Goal: Communication & Community: Answer question/provide support

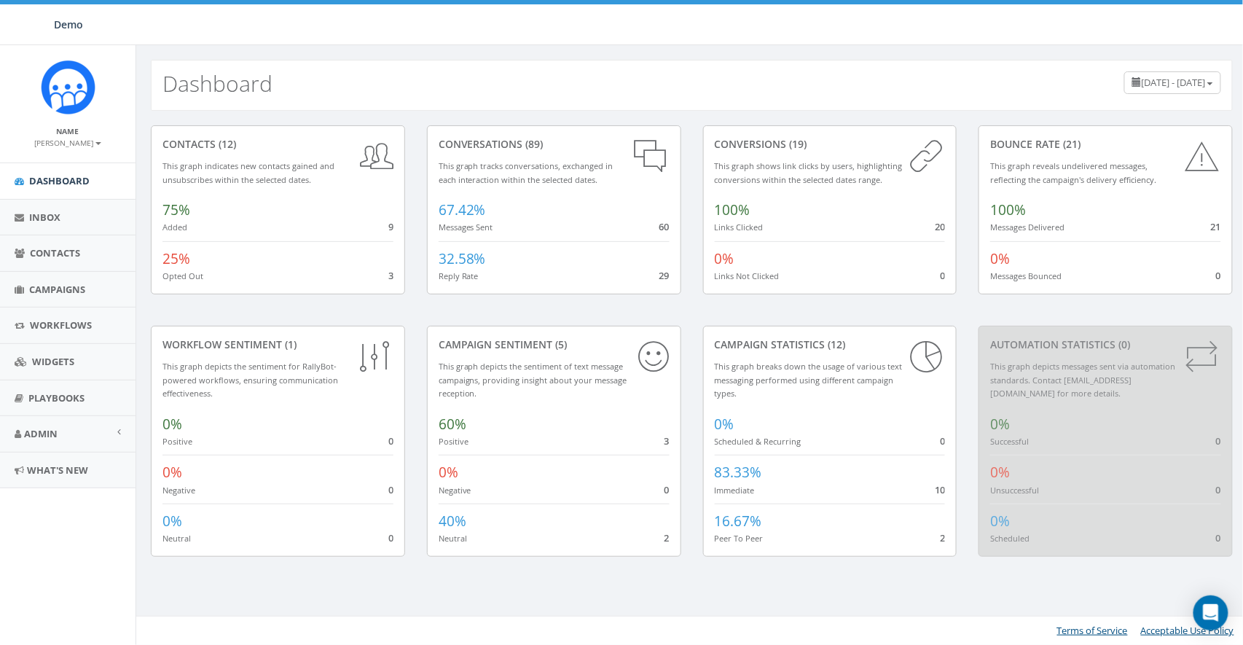
click at [71, 143] on small "[PERSON_NAME]" at bounding box center [68, 143] width 66 height 10
click at [73, 176] on link "Sign Out" at bounding box center [72, 183] width 115 height 18
click at [69, 433] on link "Admin" at bounding box center [68, 434] width 136 height 36
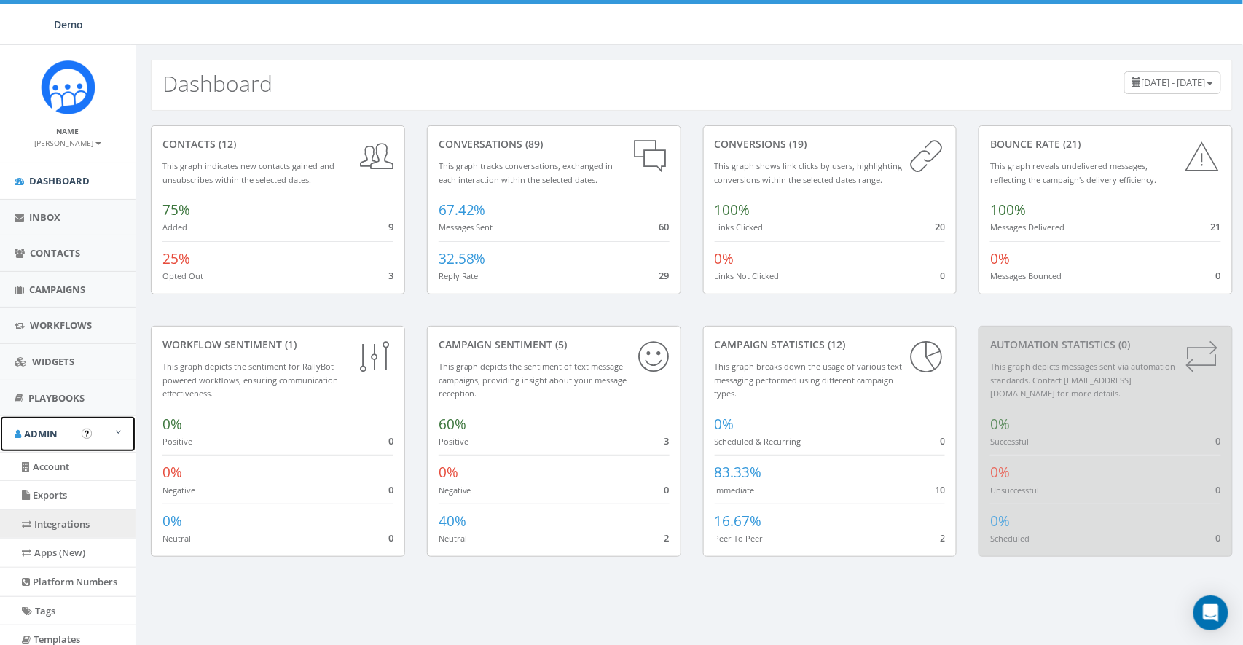
scroll to position [76, 0]
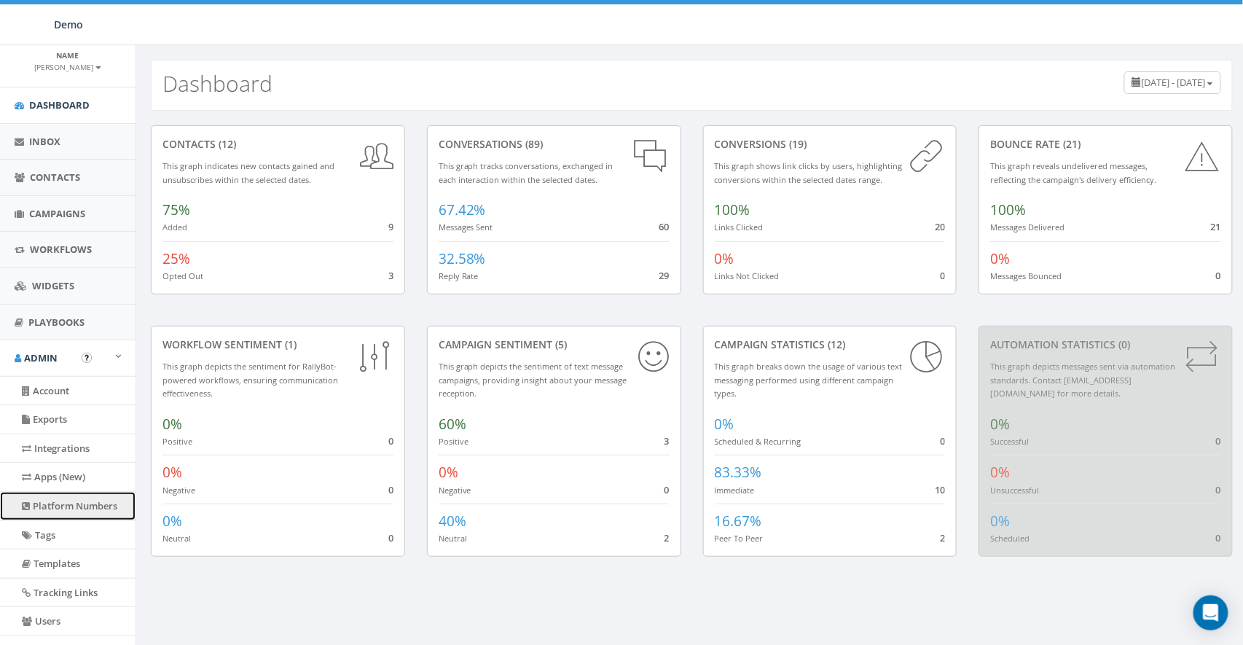
click at [71, 509] on link "Platform Numbers" at bounding box center [68, 506] width 136 height 28
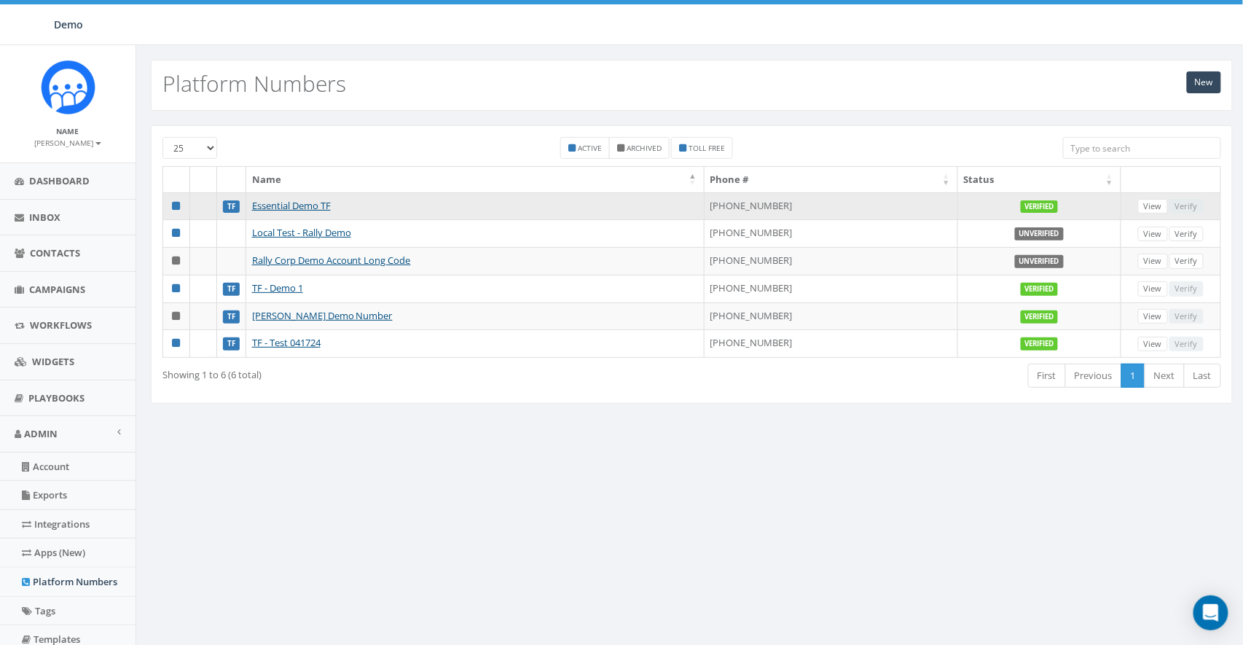
drag, startPoint x: 735, startPoint y: 200, endPoint x: 823, endPoint y: 201, distance: 88.2
click at [823, 201] on td "+1 833-734-0525" at bounding box center [832, 206] width 254 height 28
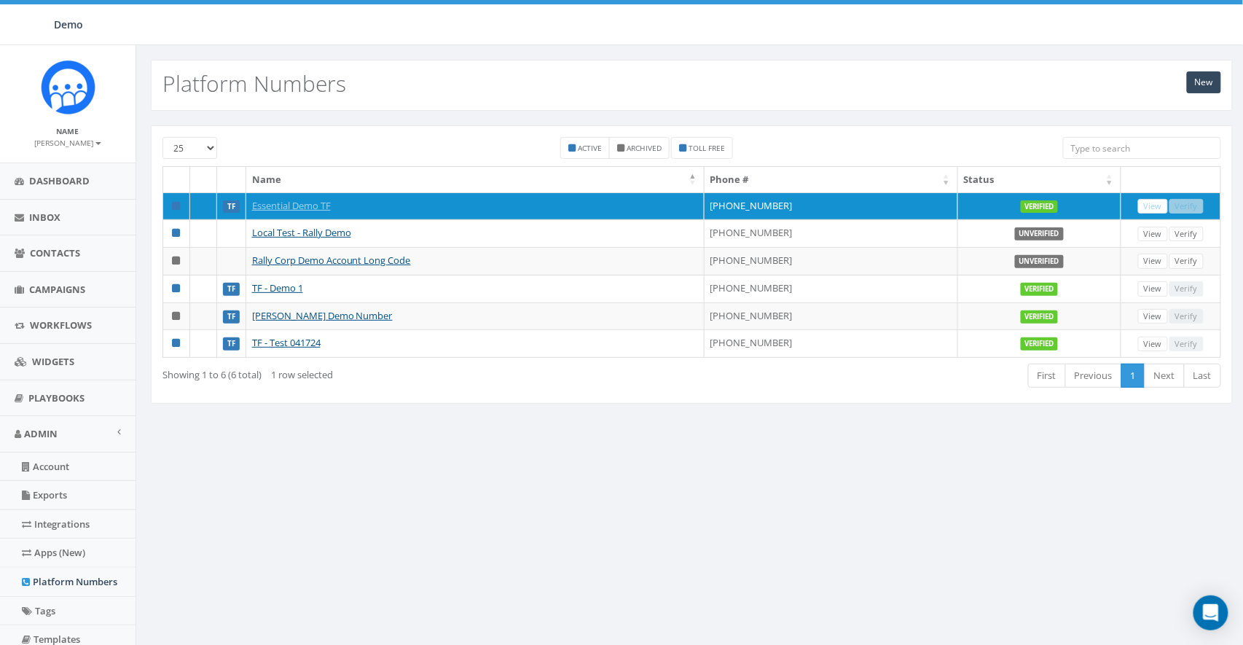
click at [726, 469] on div "New Platform Numbers 25 50 100 Active Archived Toll Free Name Phone # Status TF…" at bounding box center [692, 431] width 1112 height 773
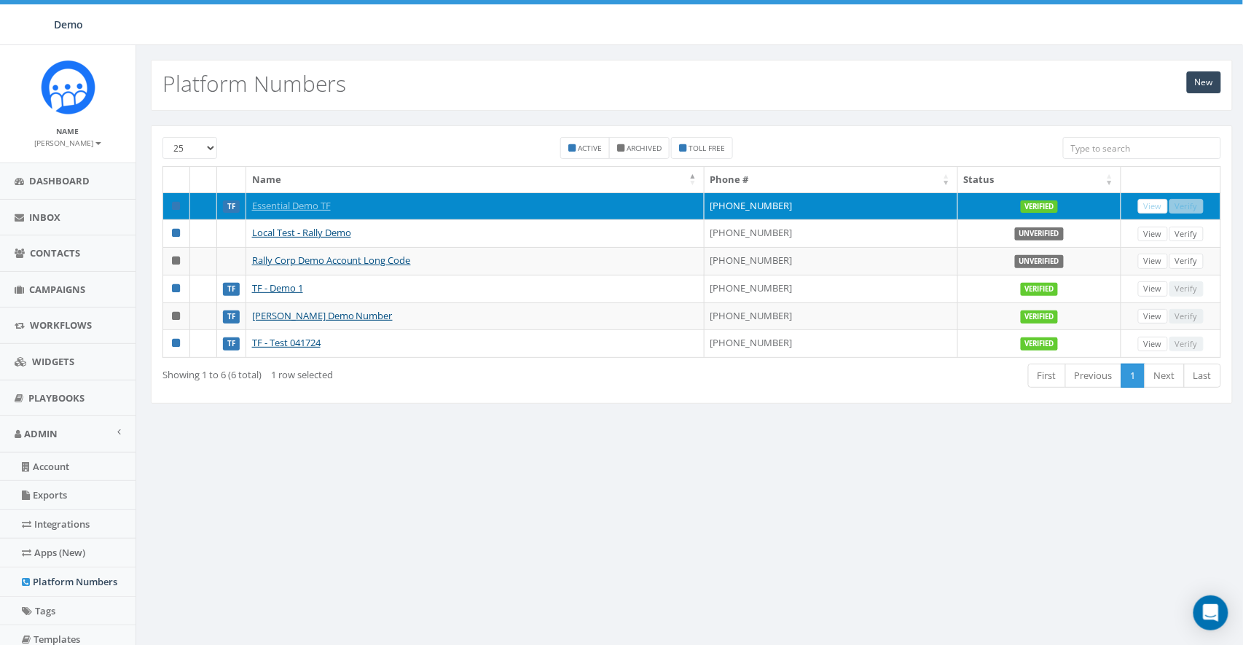
drag, startPoint x: 736, startPoint y: 200, endPoint x: 807, endPoint y: 200, distance: 70.7
click at [807, 200] on td "+1 833-734-0525" at bounding box center [832, 206] width 254 height 28
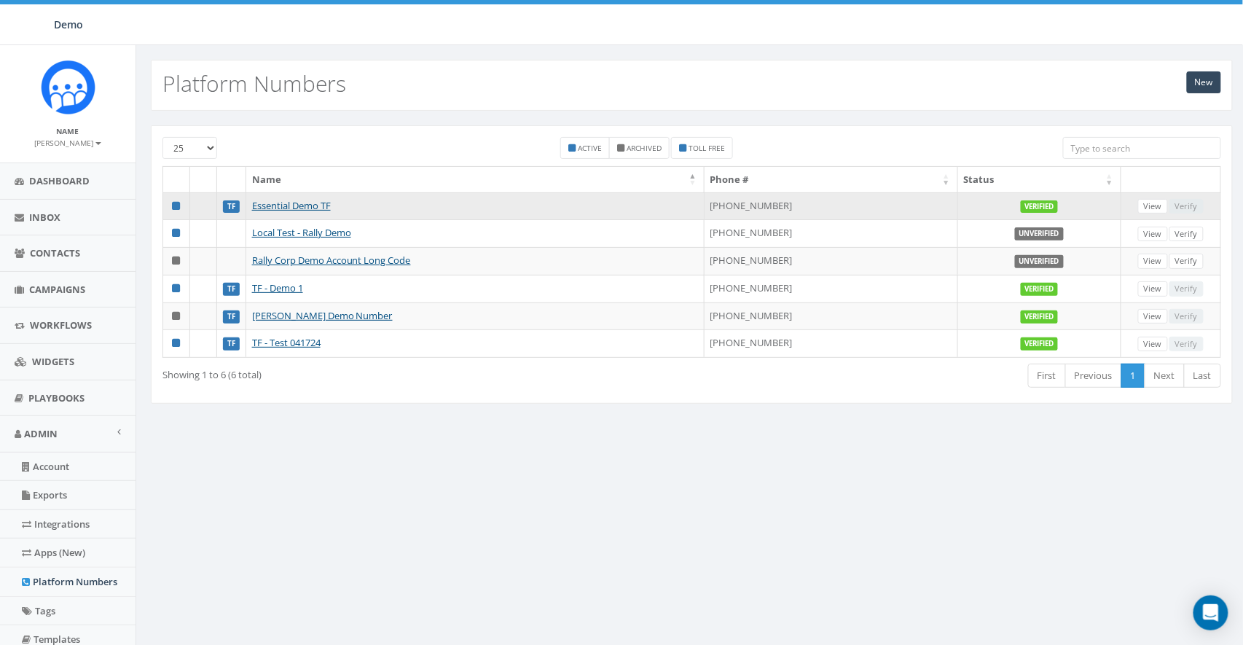
click at [801, 204] on td "+1 833-734-0525" at bounding box center [832, 206] width 254 height 28
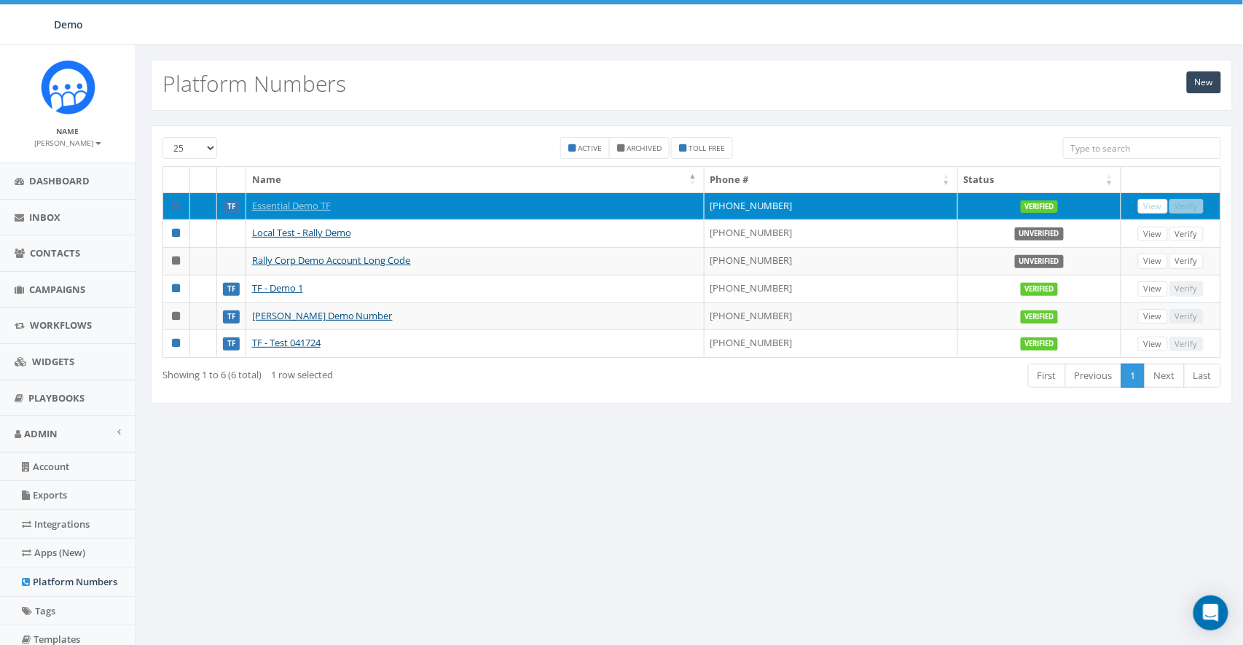
drag, startPoint x: 813, startPoint y: 205, endPoint x: 743, endPoint y: 208, distance: 70.0
click at [743, 208] on td "+1 833-734-0525" at bounding box center [832, 206] width 254 height 28
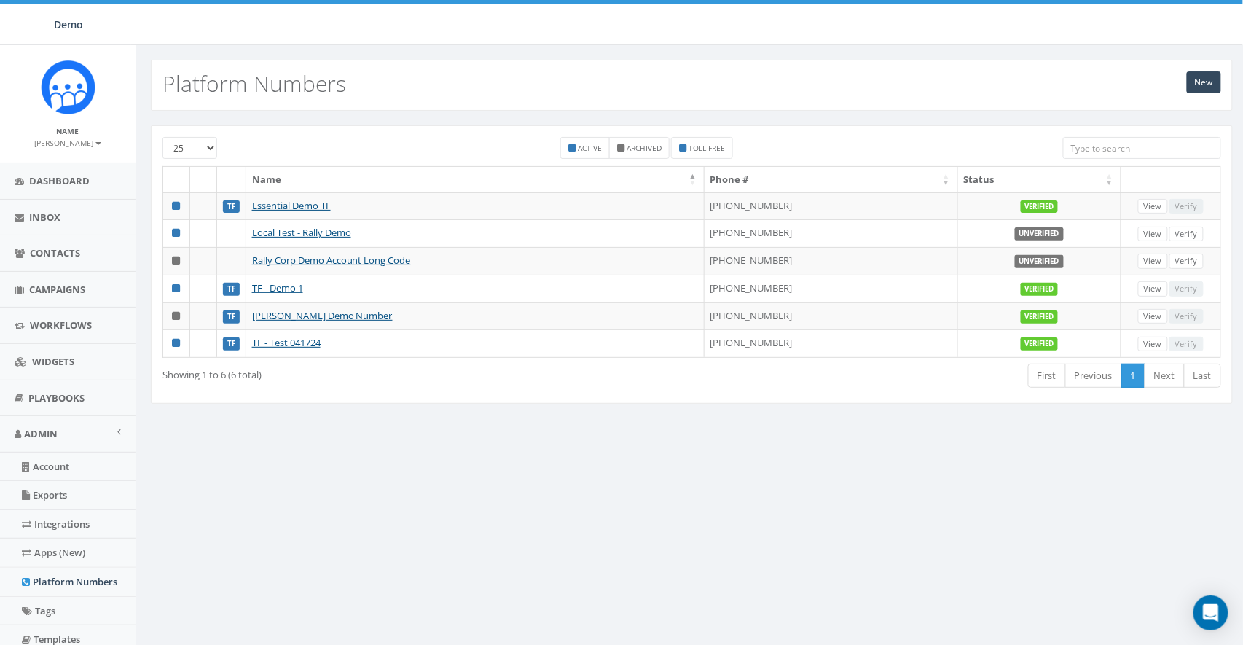
click at [807, 455] on div "New Platform Numbers 25 50 100 Active Archived Toll Free Name Phone # Status TF…" at bounding box center [692, 431] width 1112 height 773
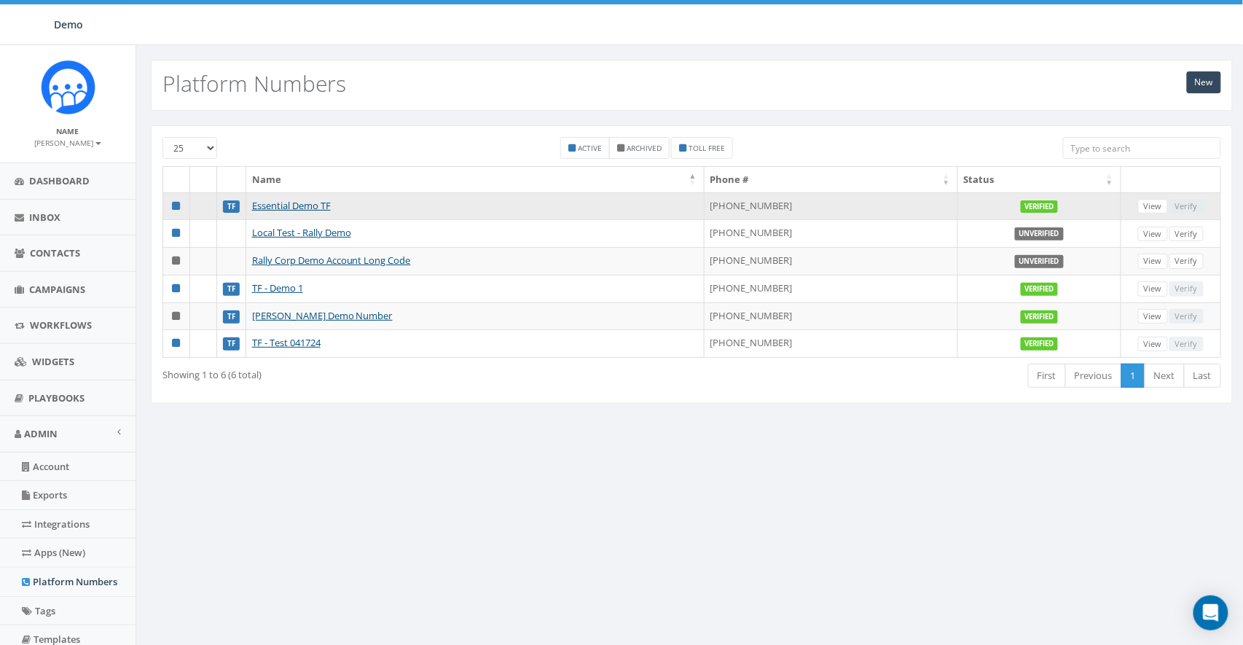
drag, startPoint x: 800, startPoint y: 203, endPoint x: 736, endPoint y: 206, distance: 64.2
click at [736, 206] on td "+1 833-734-0525" at bounding box center [832, 206] width 254 height 28
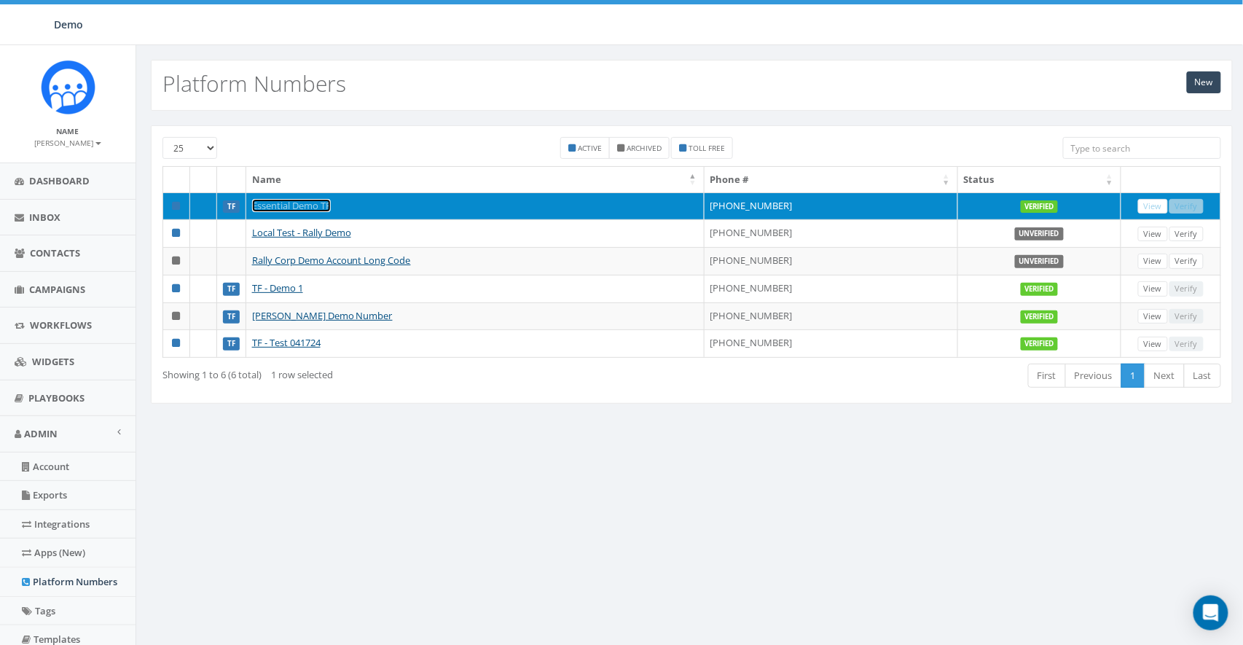
click at [275, 203] on link "Essential Demo TF" at bounding box center [291, 205] width 79 height 13
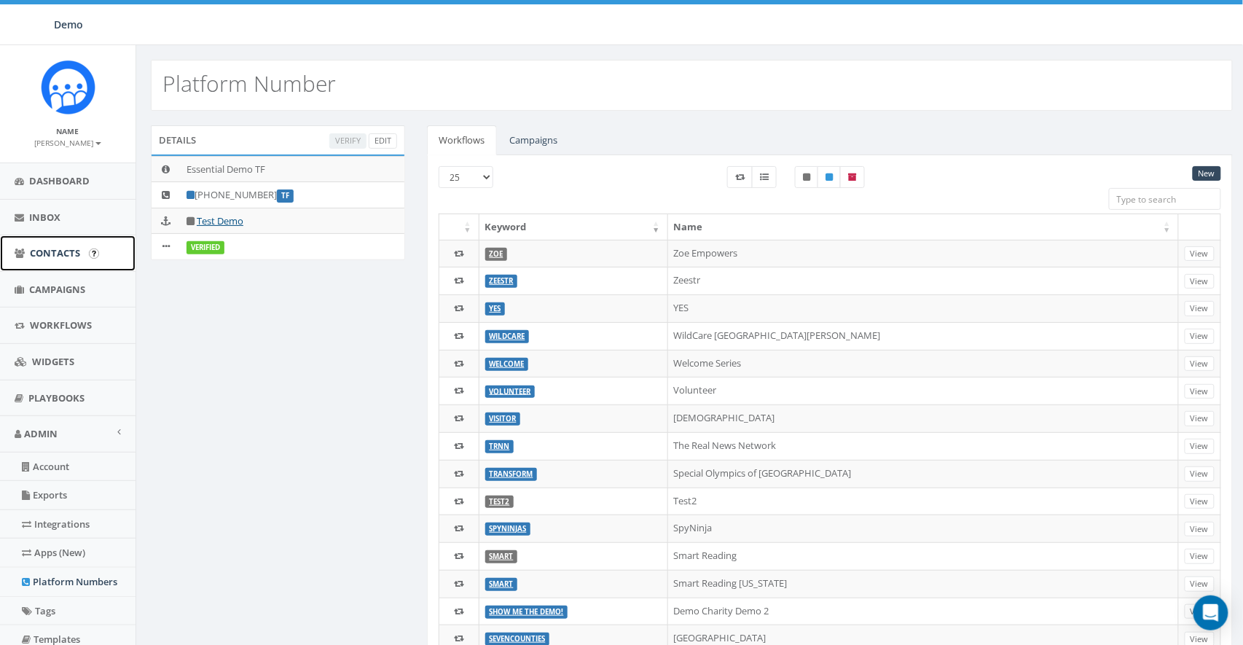
click at [39, 250] on span "Contacts" at bounding box center [55, 252] width 50 height 13
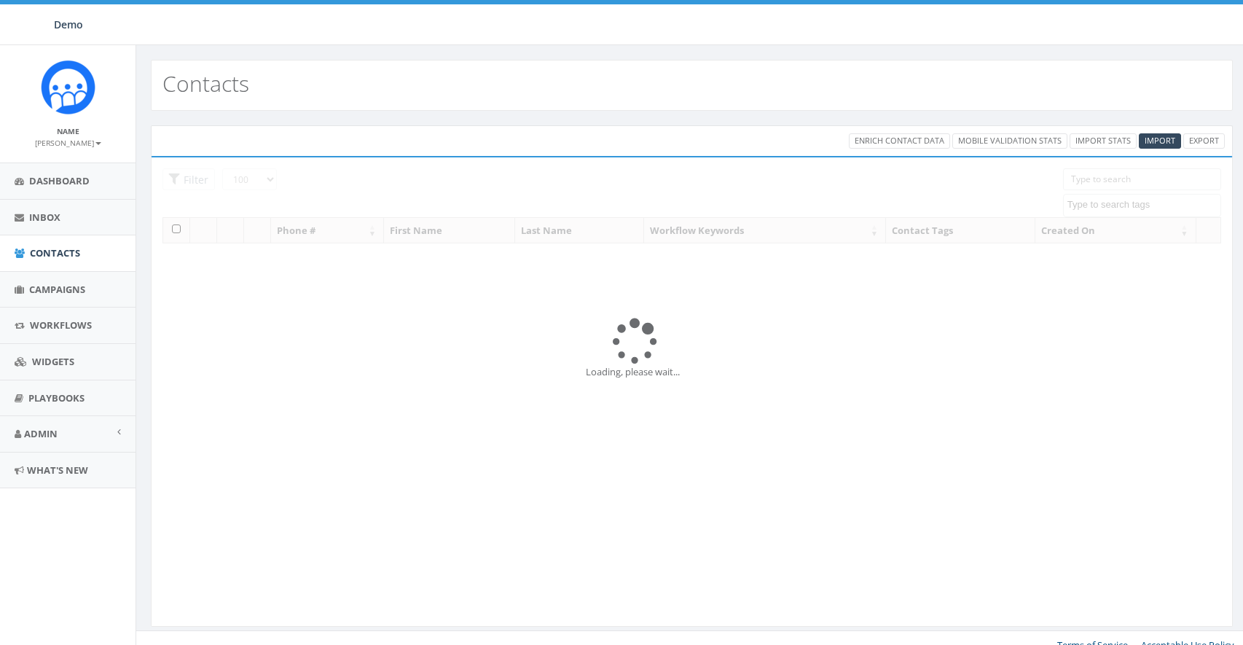
select select "100"
select select
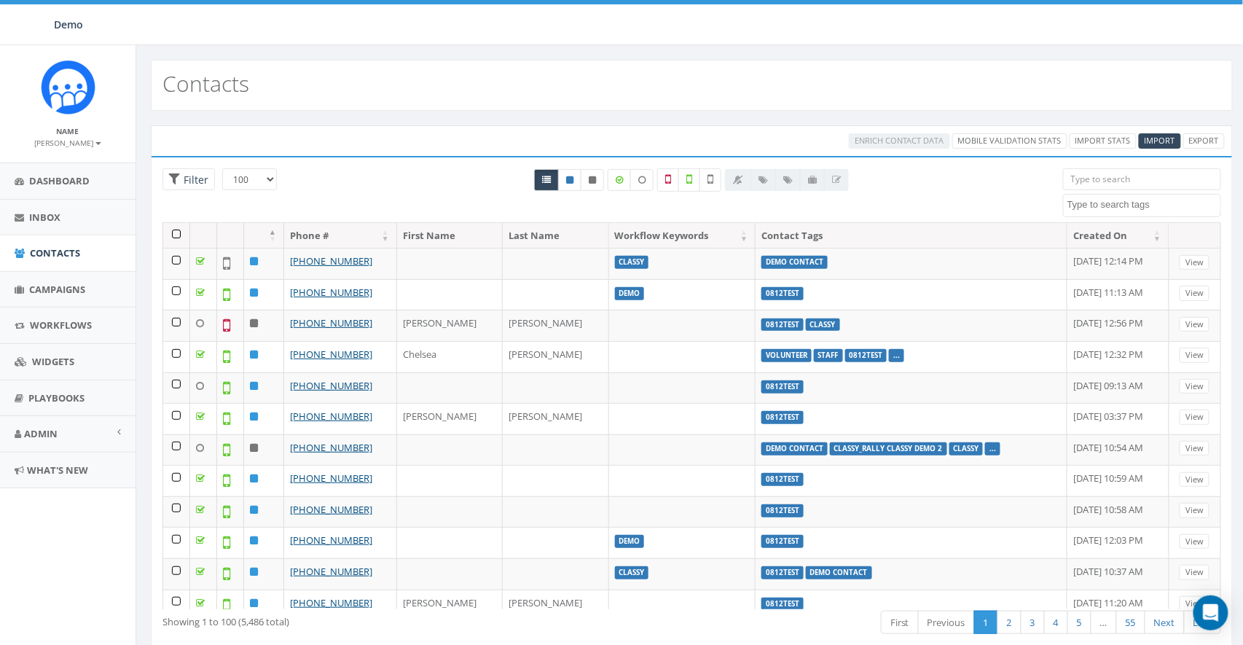
click at [1108, 205] on textarea "Search" at bounding box center [1144, 204] width 153 height 13
type textarea "fund"
select select "FundraiseUp"
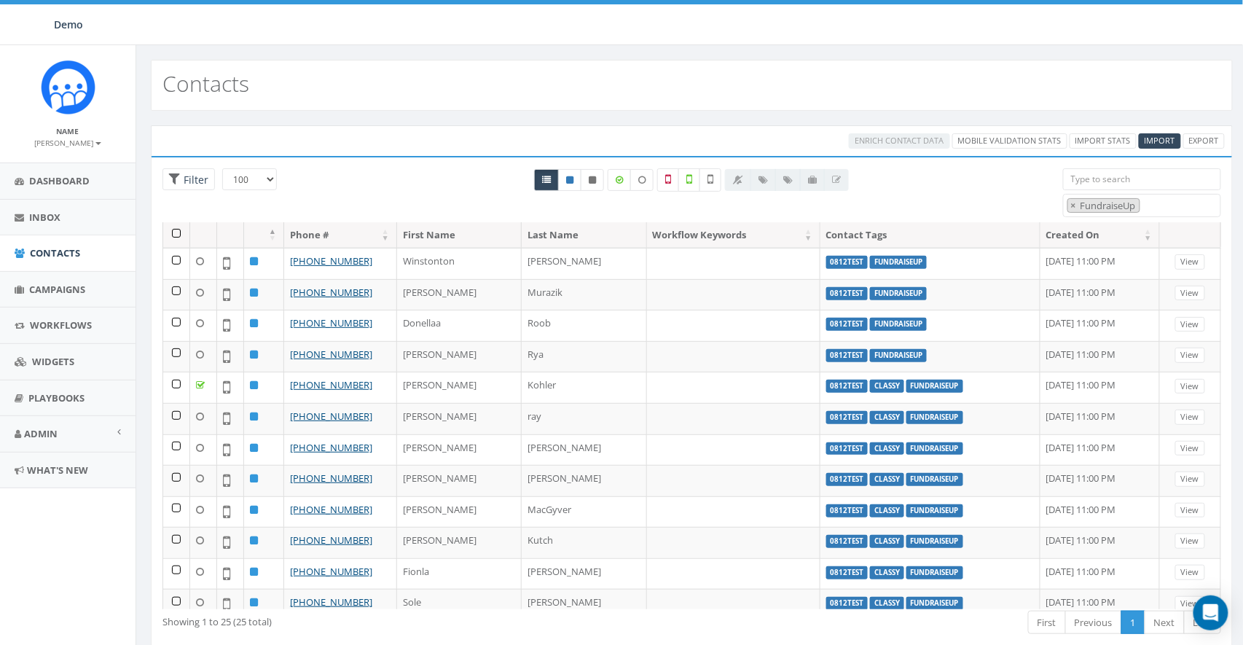
scroll to position [159, 0]
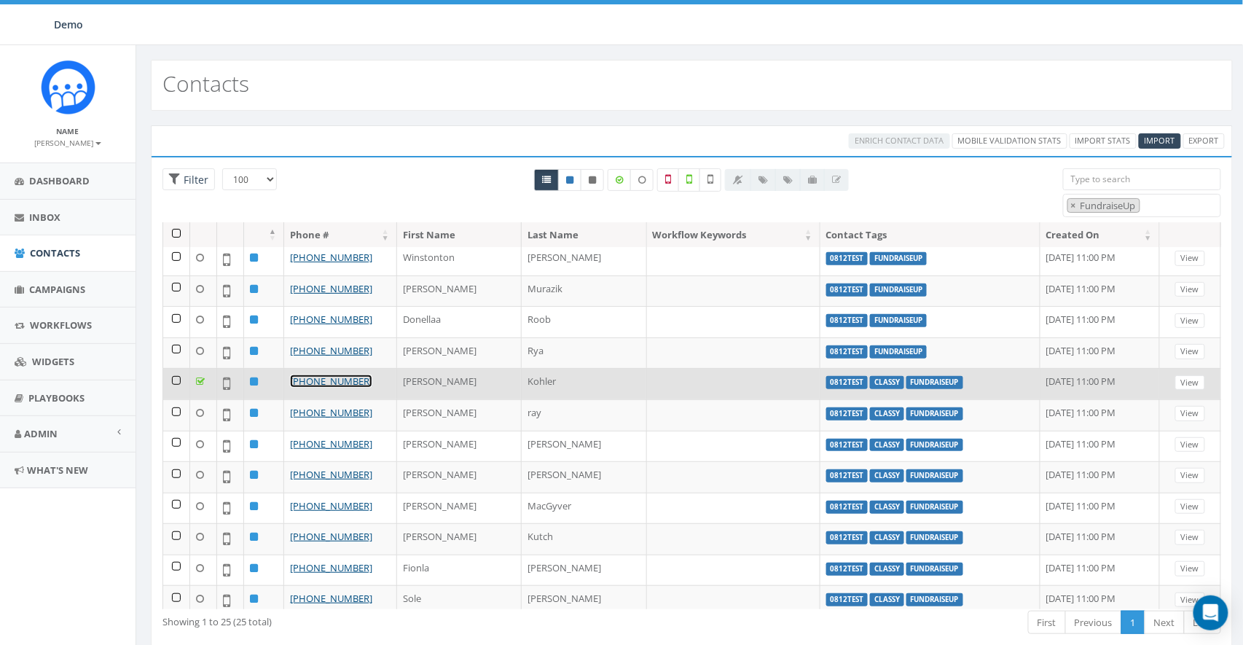
click at [348, 379] on link "[PHONE_NUMBER]" at bounding box center [331, 381] width 82 height 13
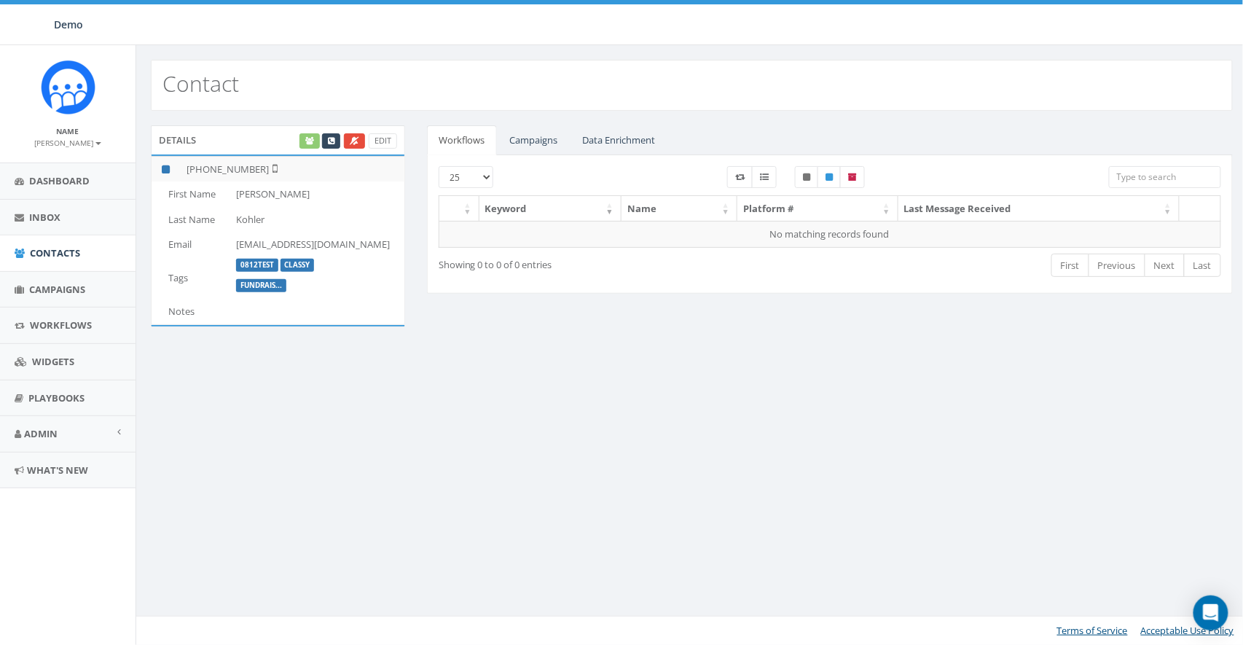
click at [425, 373] on div "Contact Details Edit [PHONE_NUMBER] First Name [PERSON_NAME] Last Name [PERSON_…" at bounding box center [692, 345] width 1112 height 600
click at [1218, 611] on icon "Open Intercom Messenger" at bounding box center [1211, 612] width 19 height 19
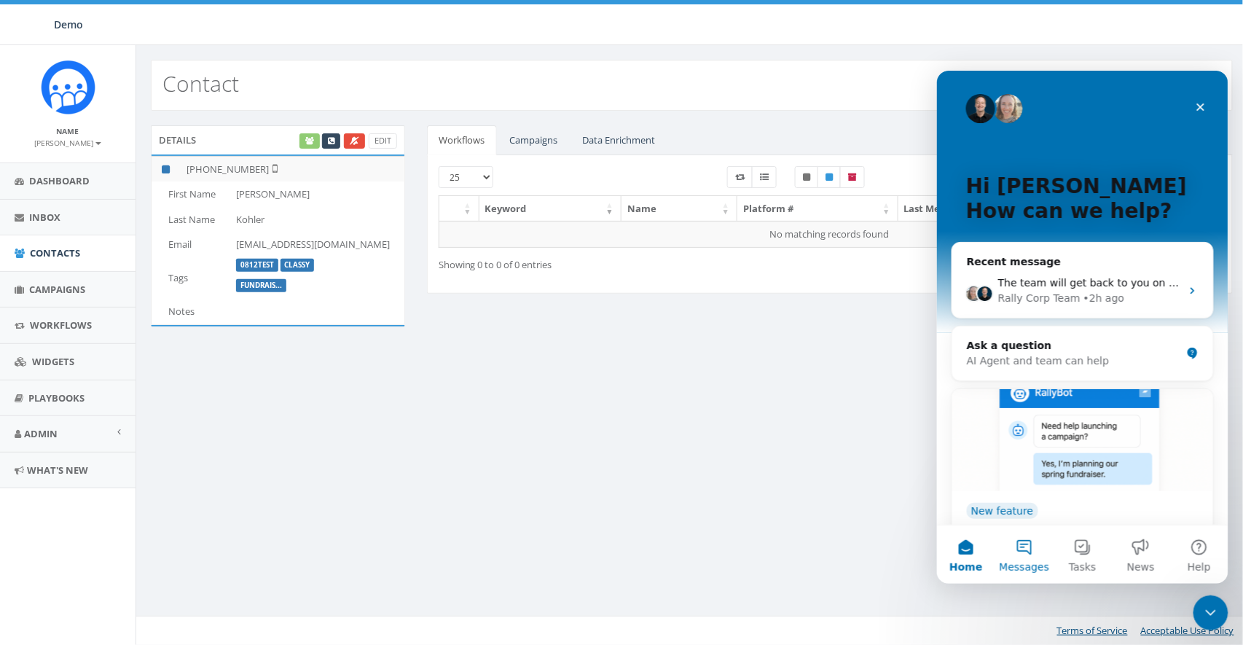
click at [1020, 542] on button "Messages" at bounding box center [1024, 554] width 58 height 58
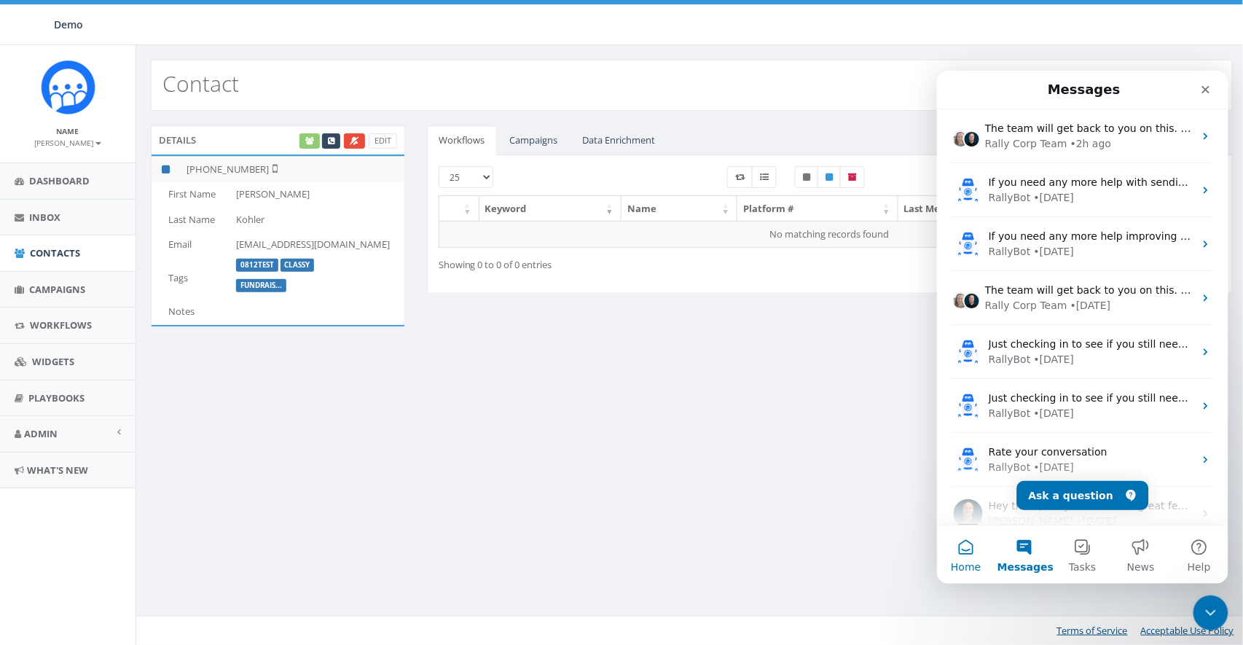
click at [952, 555] on button "Home" at bounding box center [965, 554] width 58 height 58
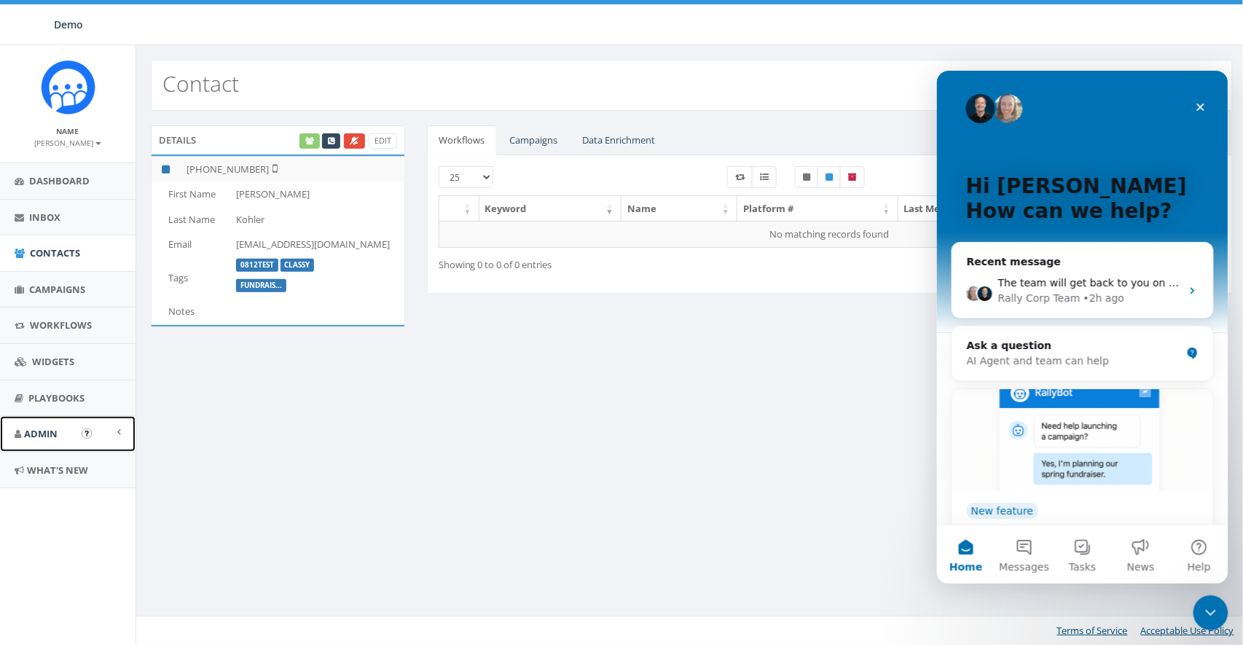
click at [55, 437] on span "Admin" at bounding box center [41, 433] width 34 height 13
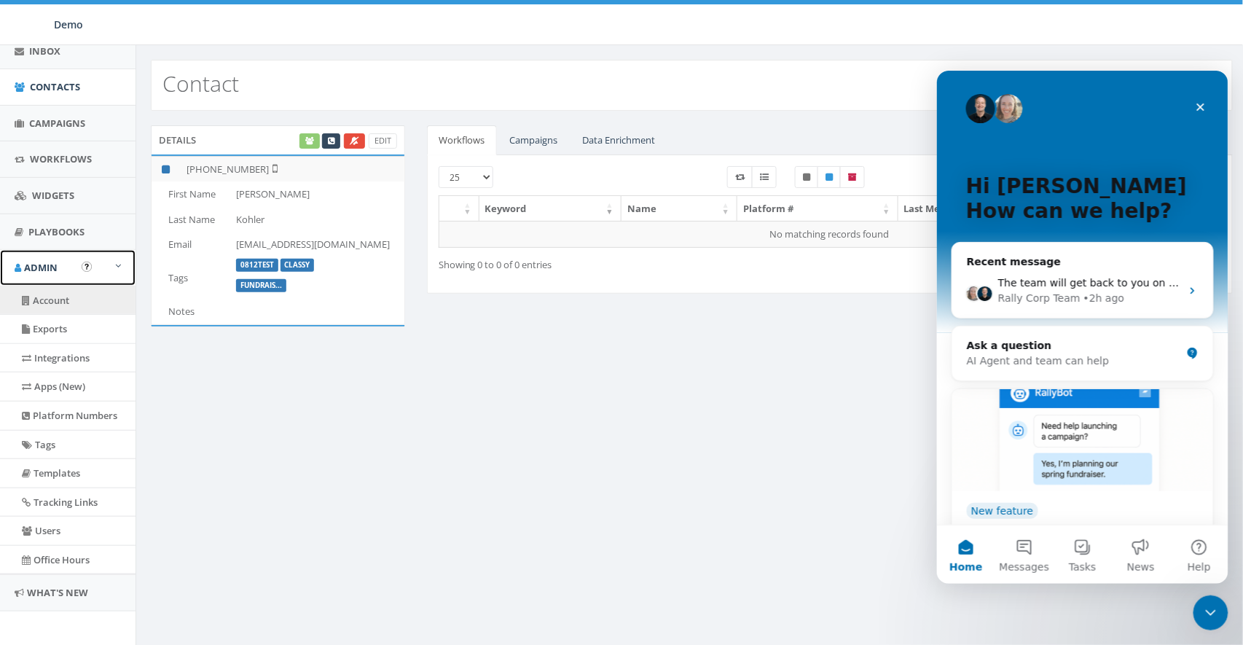
scroll to position [167, 0]
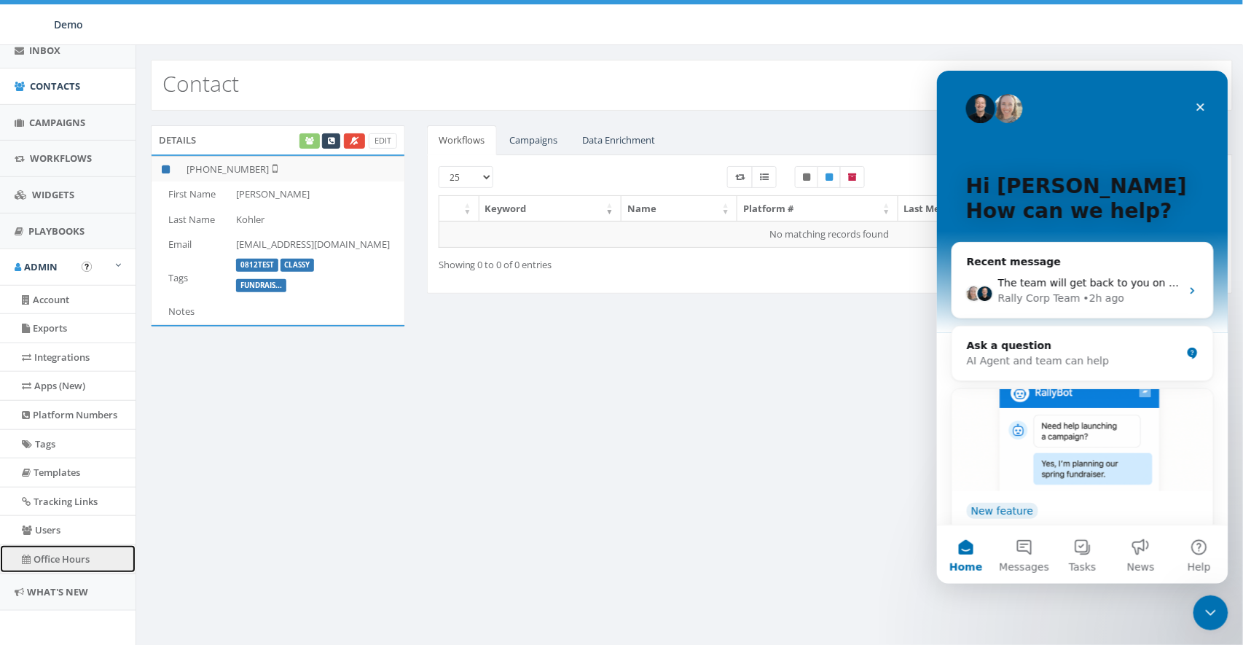
click at [56, 550] on link "Office Hours" at bounding box center [68, 559] width 136 height 28
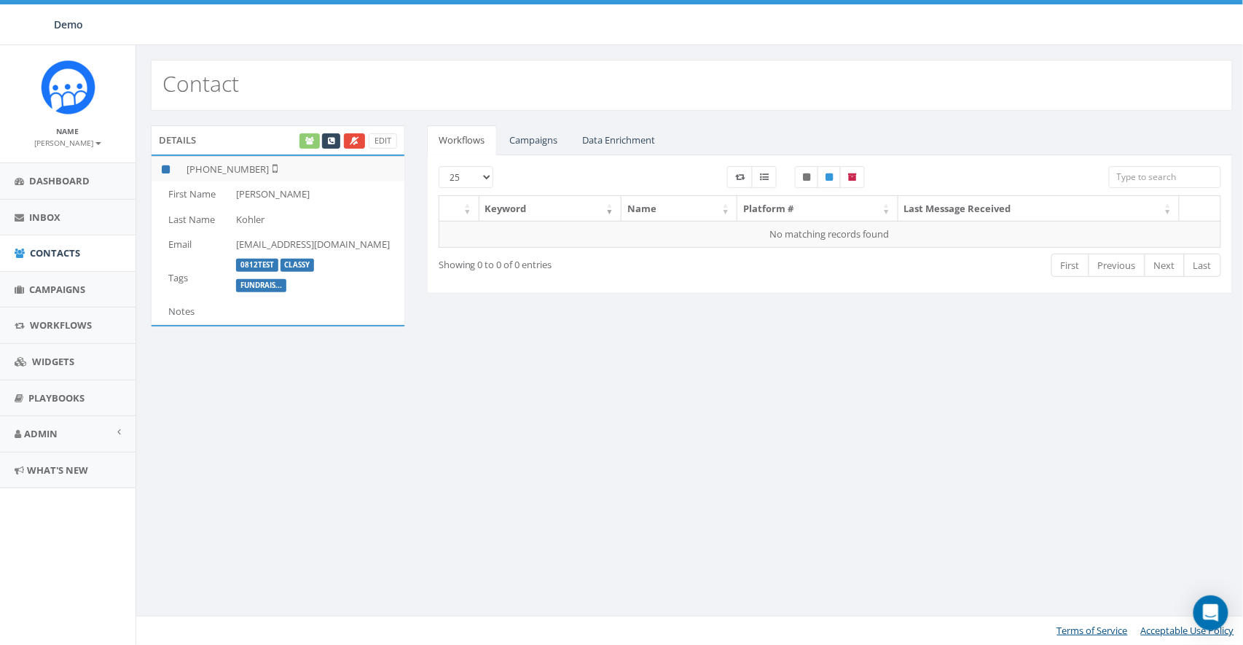
click at [344, 407] on div "Contact Details Edit [PHONE_NUMBER] First Name [PERSON_NAME] Last Name [PERSON_…" at bounding box center [692, 345] width 1112 height 600
click at [67, 318] on link "Workflows" at bounding box center [68, 326] width 136 height 36
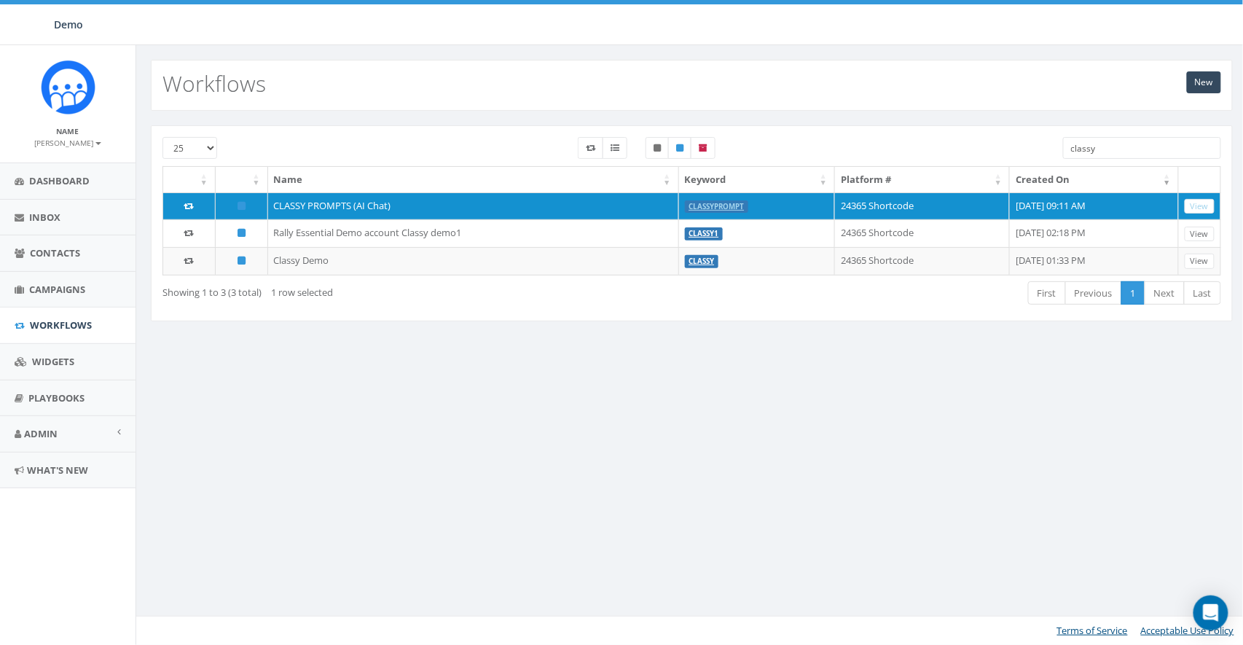
click at [619, 402] on div "New Workflows 25 50 100 classy Name Keyword Platform # Created On CLASSY PROMPT…" at bounding box center [692, 345] width 1112 height 600
click at [33, 202] on link "Inbox" at bounding box center [68, 218] width 136 height 36
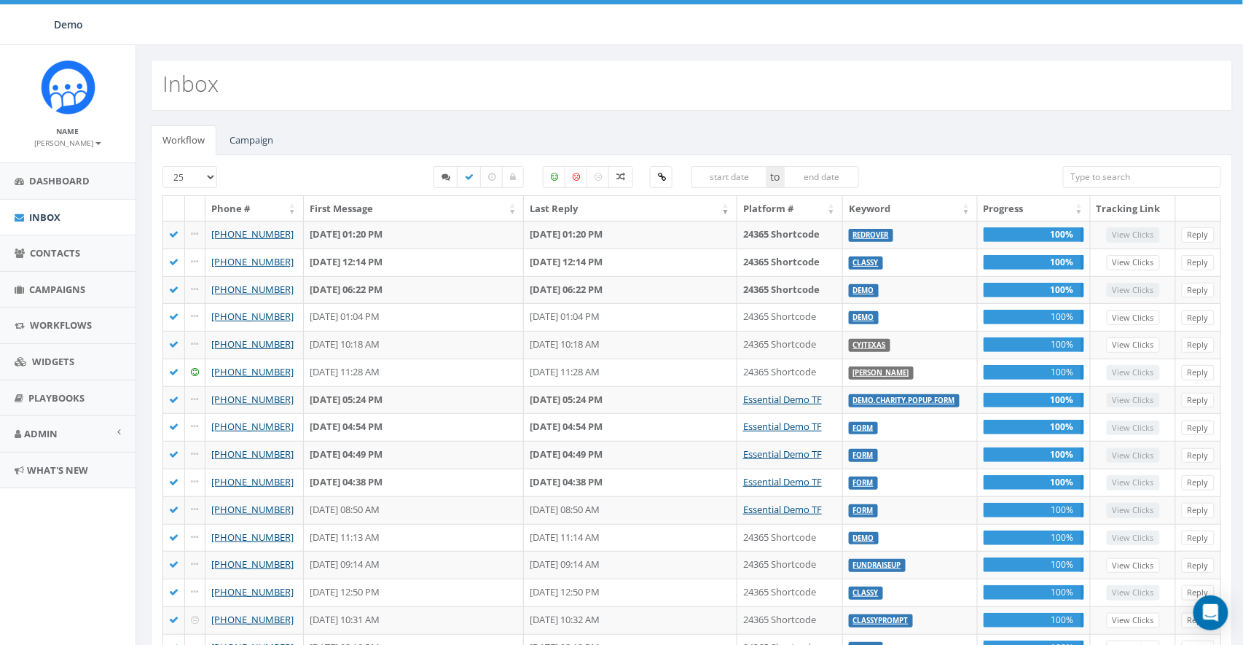
click at [635, 68] on div "Inbox" at bounding box center [692, 85] width 1082 height 51
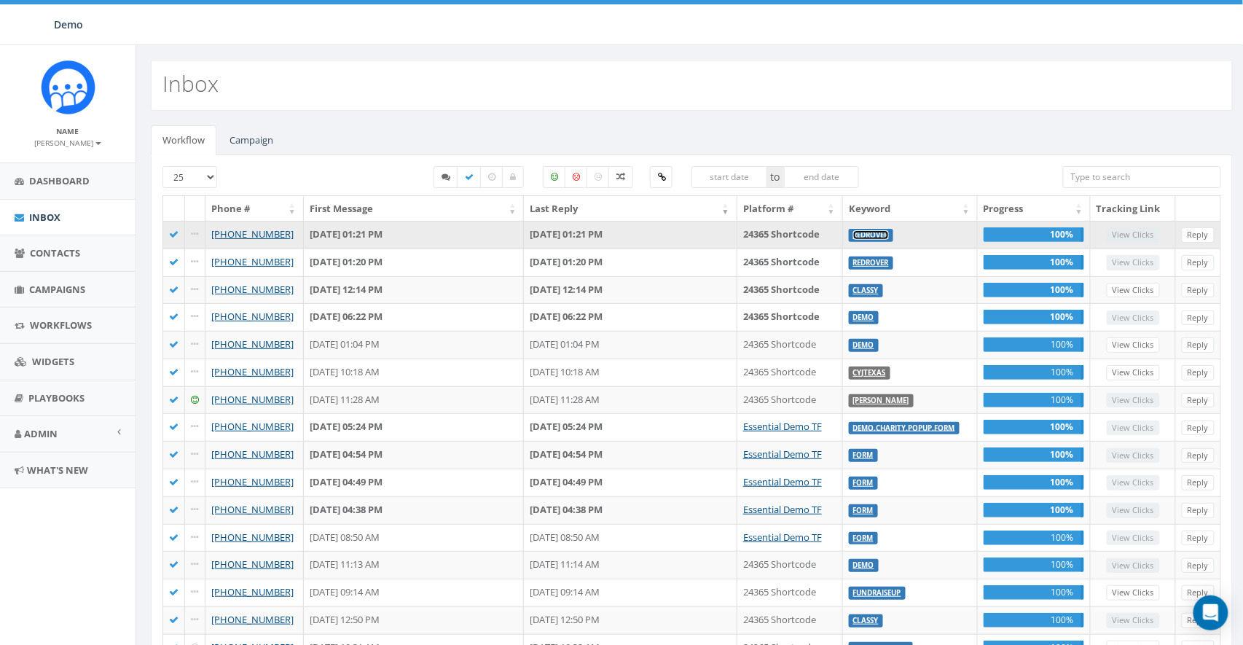
click at [872, 235] on link "REDROVER" at bounding box center [871, 234] width 36 height 9
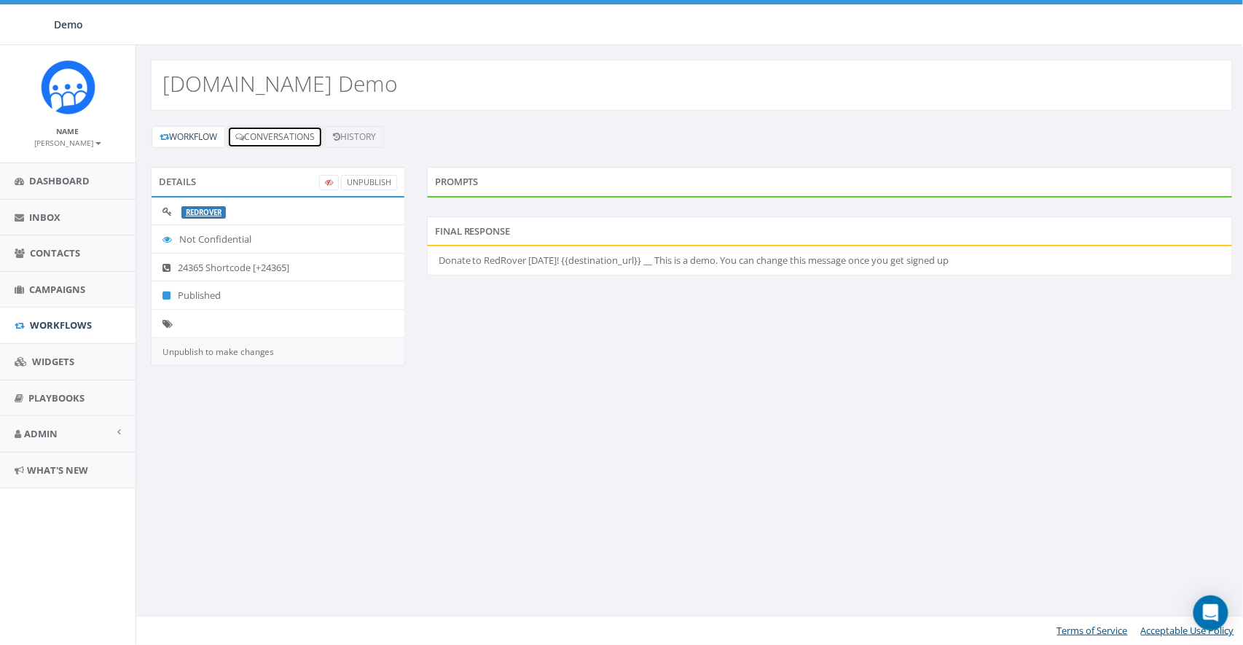
click at [275, 138] on link "Conversations" at bounding box center [274, 137] width 95 height 22
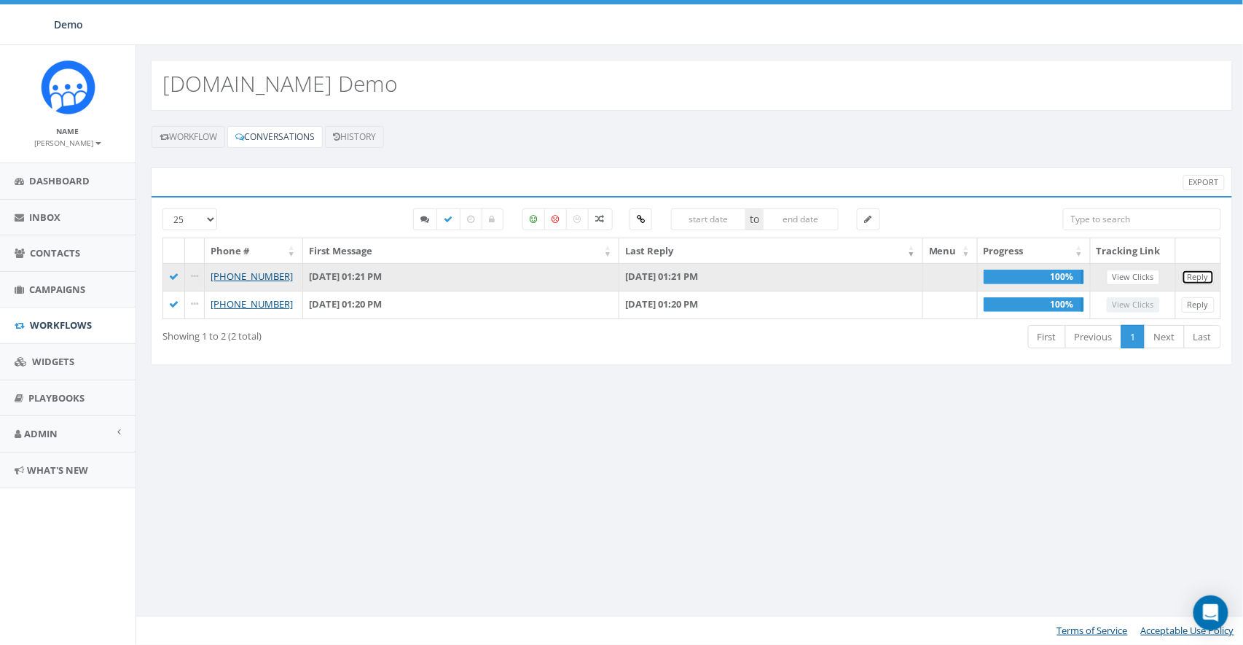
click at [1197, 276] on link "Reply" at bounding box center [1198, 277] width 33 height 15
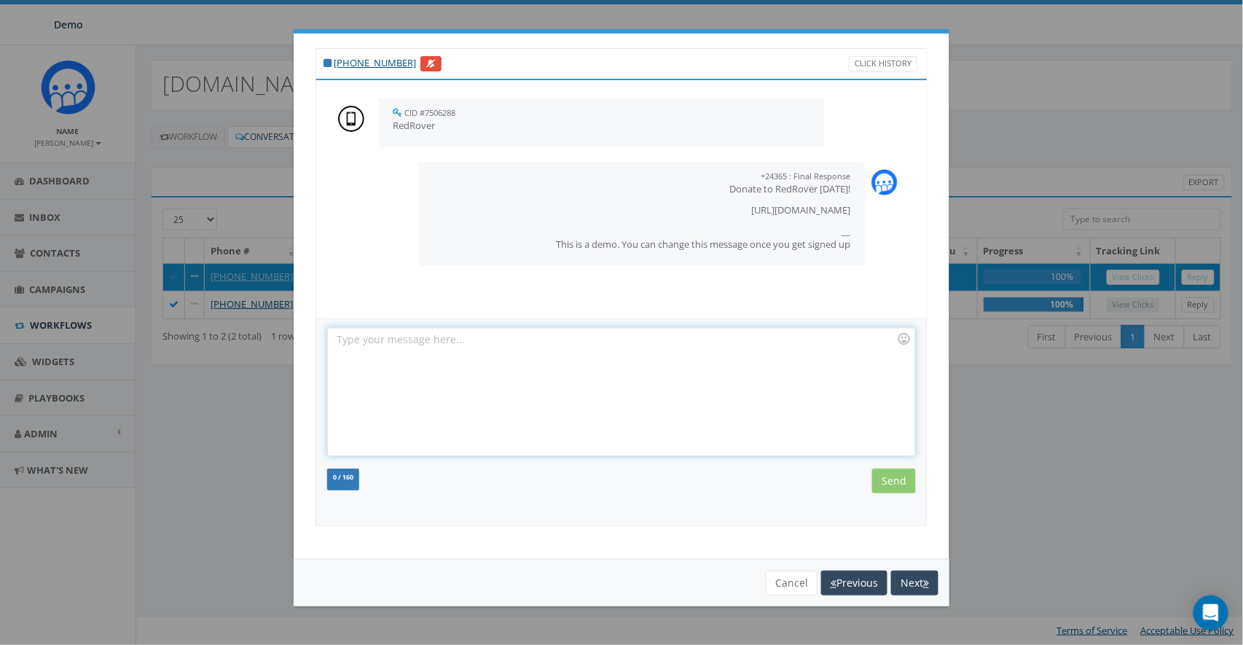
click at [540, 387] on div at bounding box center [621, 392] width 587 height 128
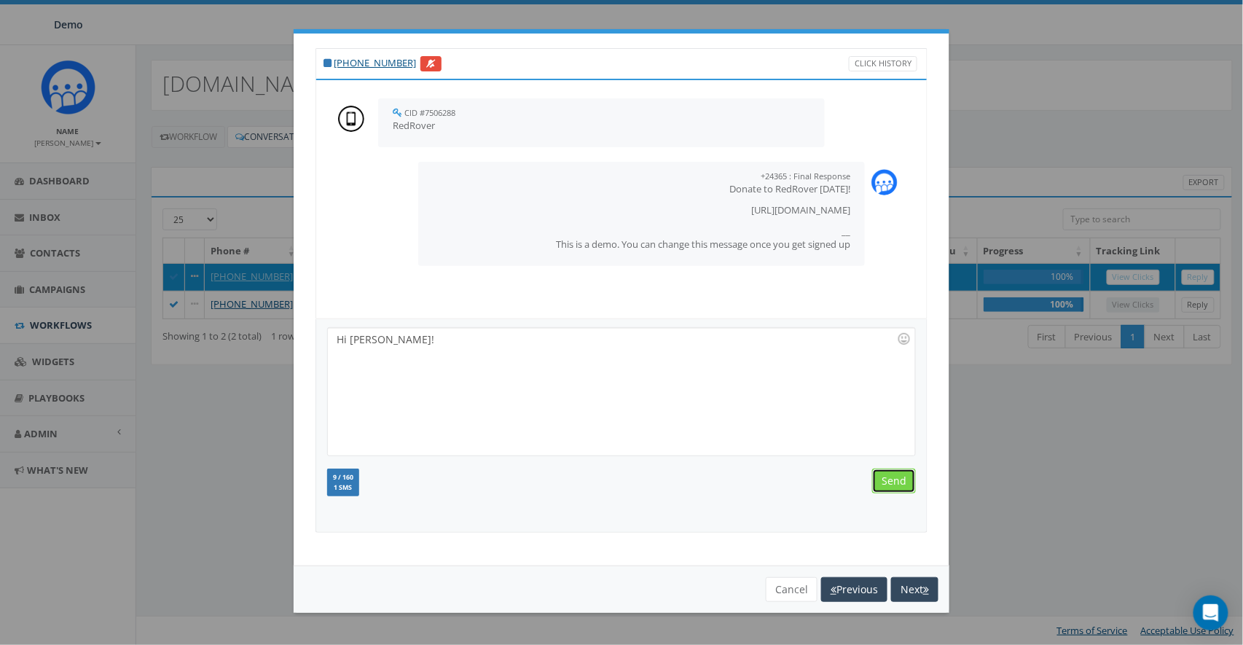
click at [897, 485] on input "Send" at bounding box center [894, 481] width 44 height 25
click at [772, 594] on button "Cancel" at bounding box center [792, 589] width 52 height 25
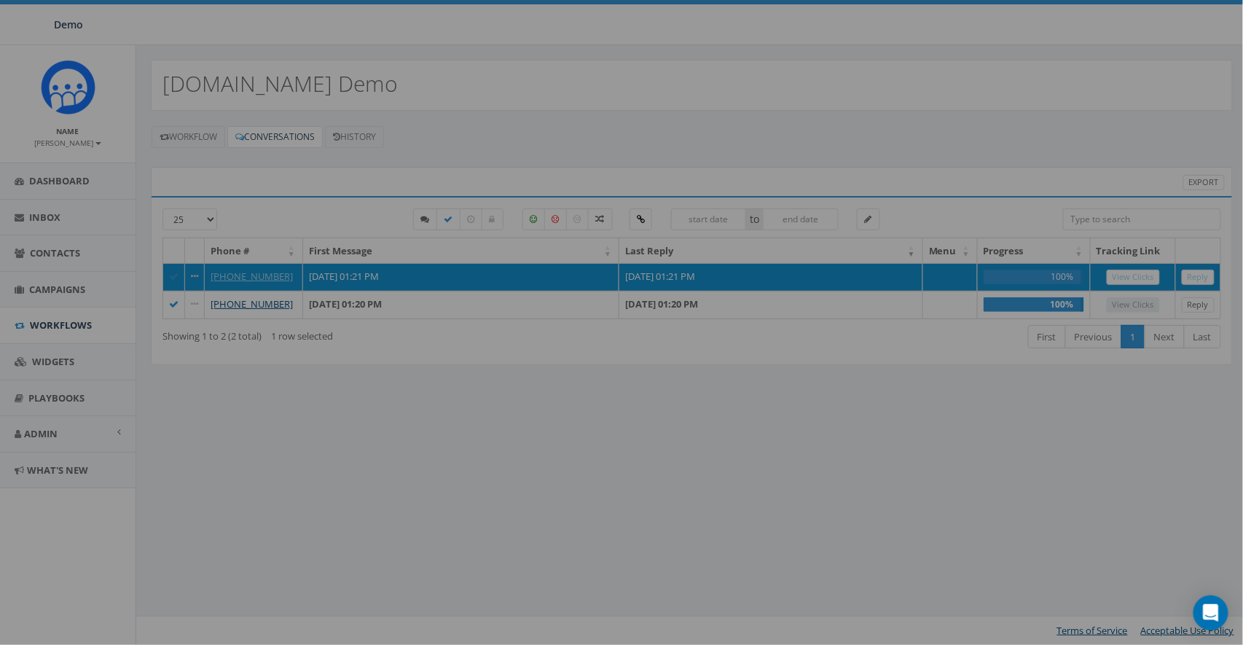
scroll to position [50, 0]
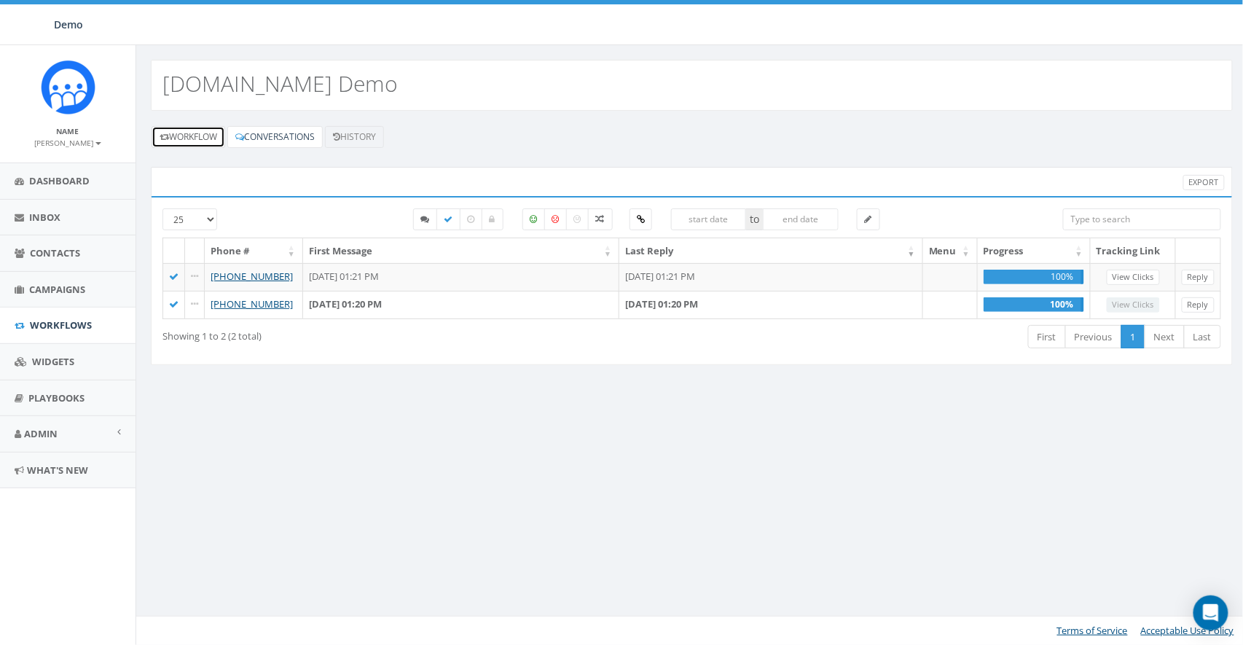
click at [200, 136] on link "Workflow" at bounding box center [189, 137] width 74 height 22
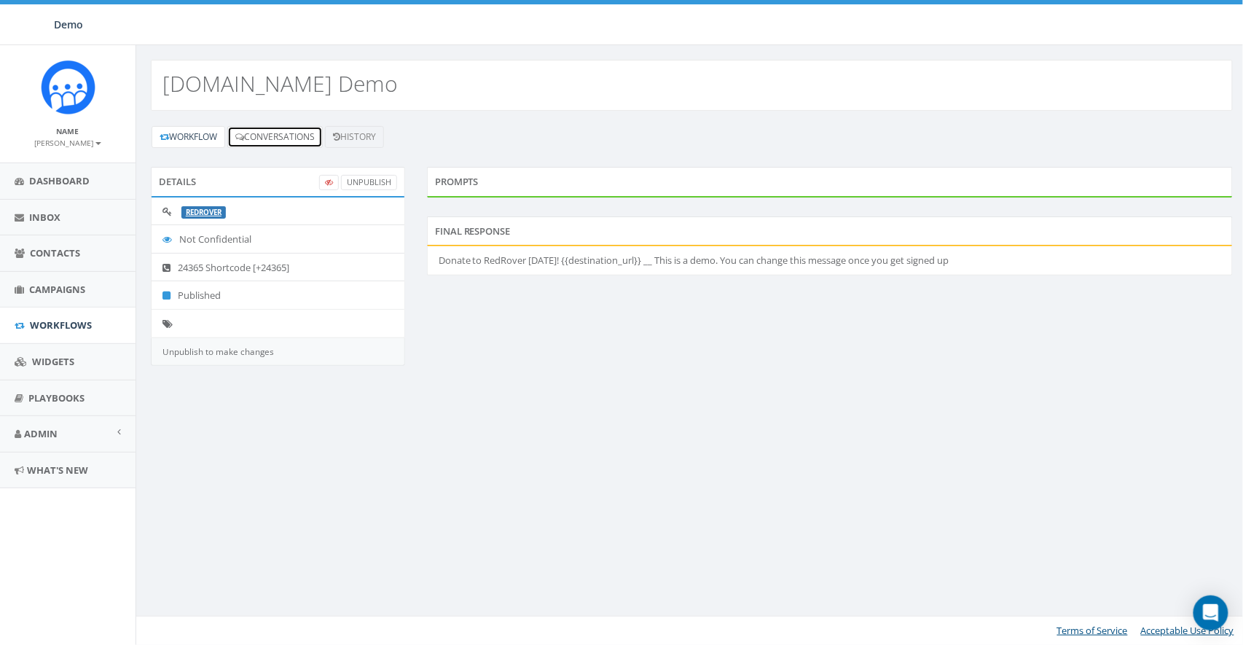
click at [289, 134] on link "Conversations" at bounding box center [274, 137] width 95 height 22
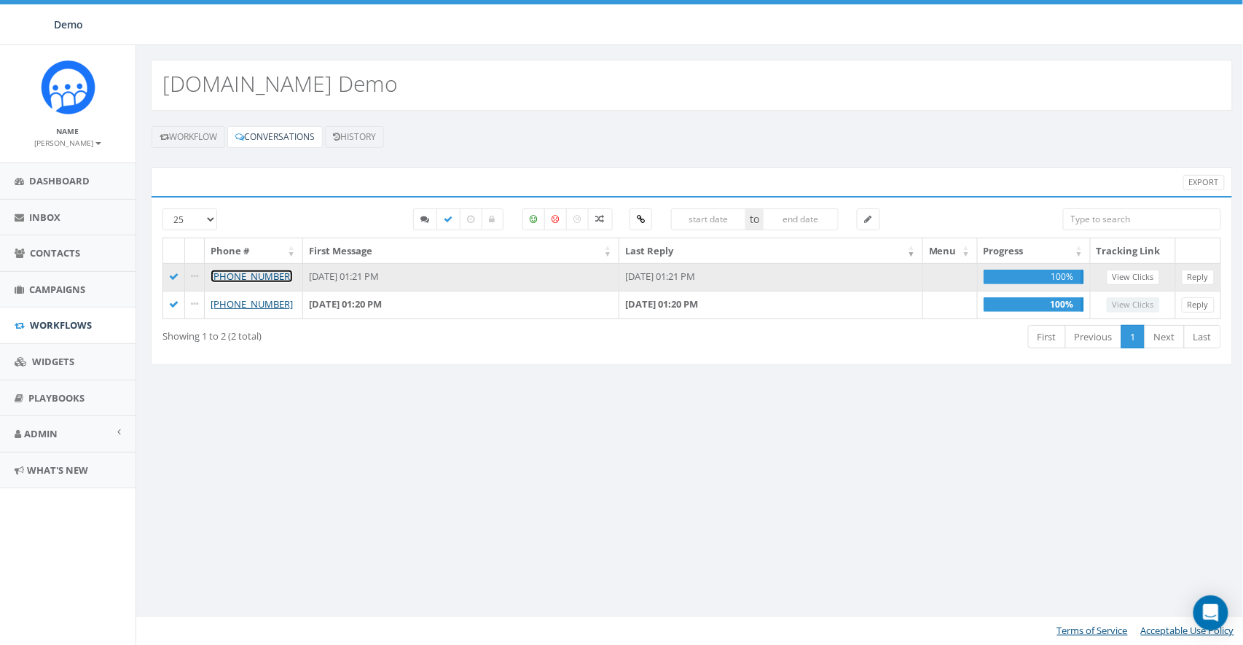
click at [259, 277] on link "[PHONE_NUMBER]" at bounding box center [252, 276] width 82 height 13
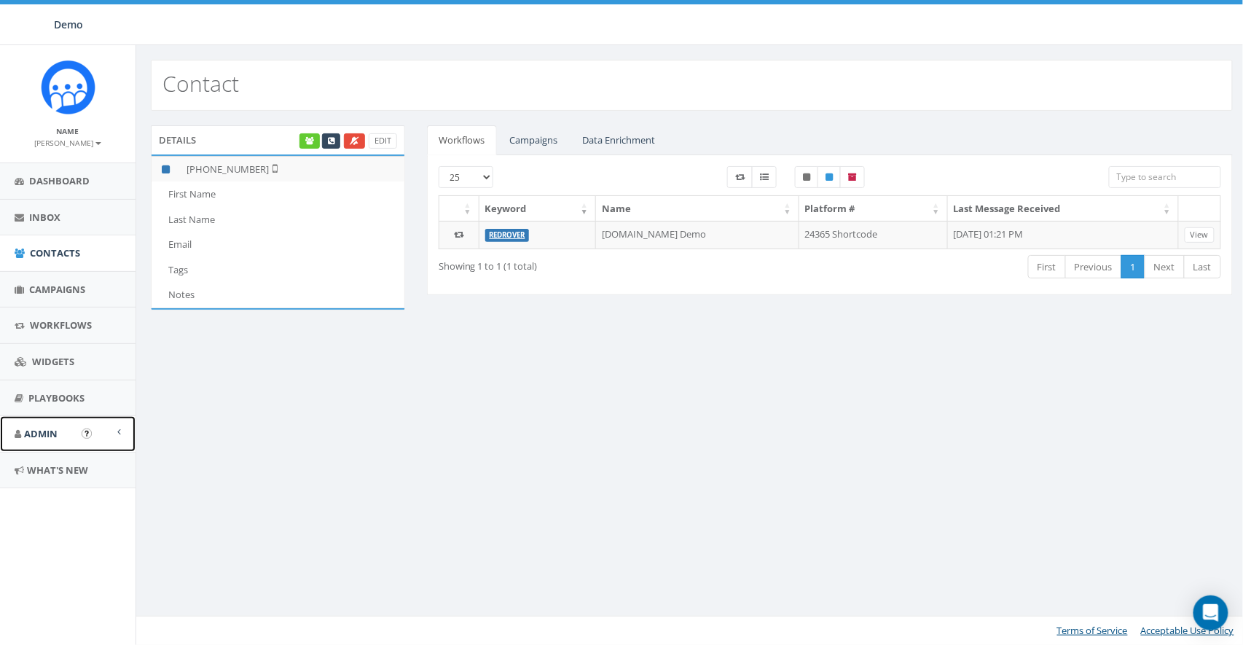
click at [39, 429] on span "Admin" at bounding box center [41, 433] width 34 height 13
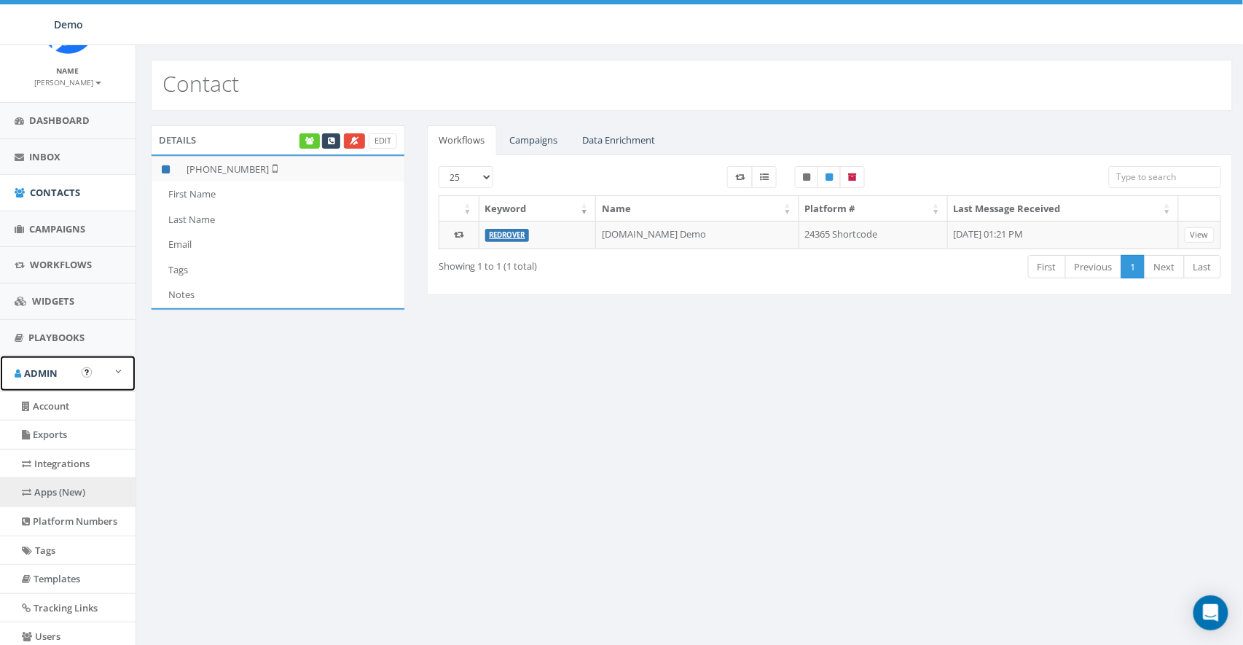
scroll to position [61, 0]
click at [52, 496] on link "Apps (New)" at bounding box center [68, 491] width 136 height 28
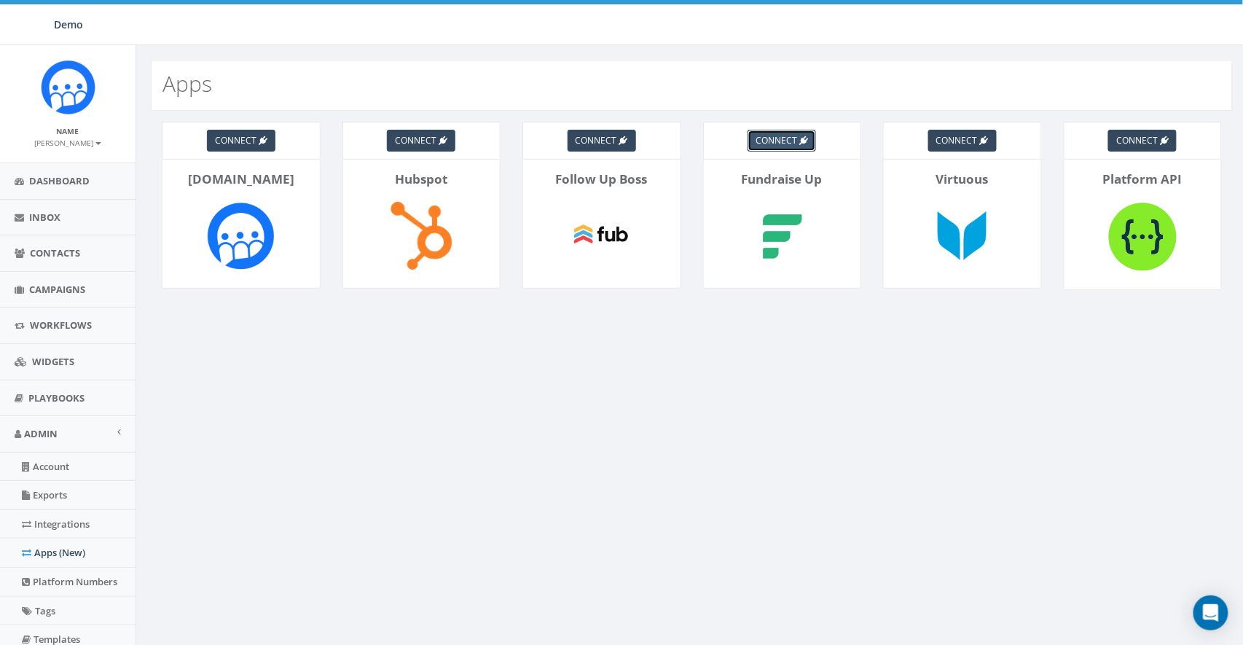
click at [796, 137] on span "connect" at bounding box center [777, 140] width 42 height 12
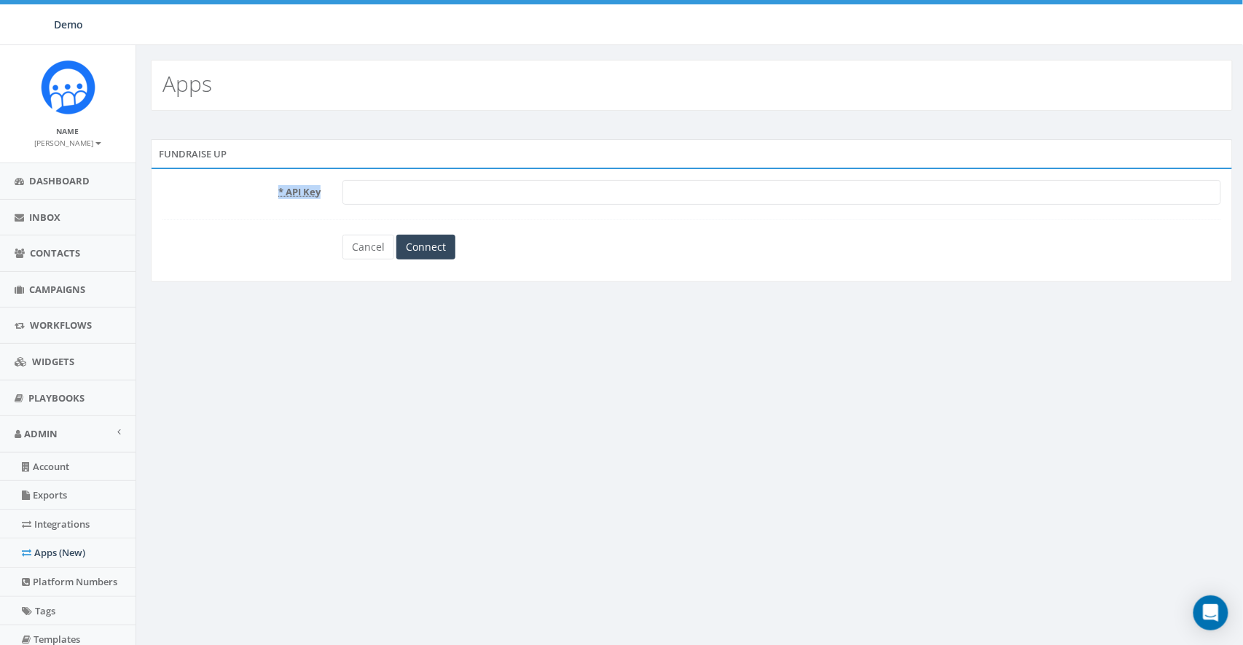
drag, startPoint x: 277, startPoint y: 194, endPoint x: 320, endPoint y: 191, distance: 43.1
click at [320, 191] on label "* API Key" at bounding box center [242, 189] width 180 height 19
click at [359, 244] on link "Cancel" at bounding box center [369, 247] width 52 height 25
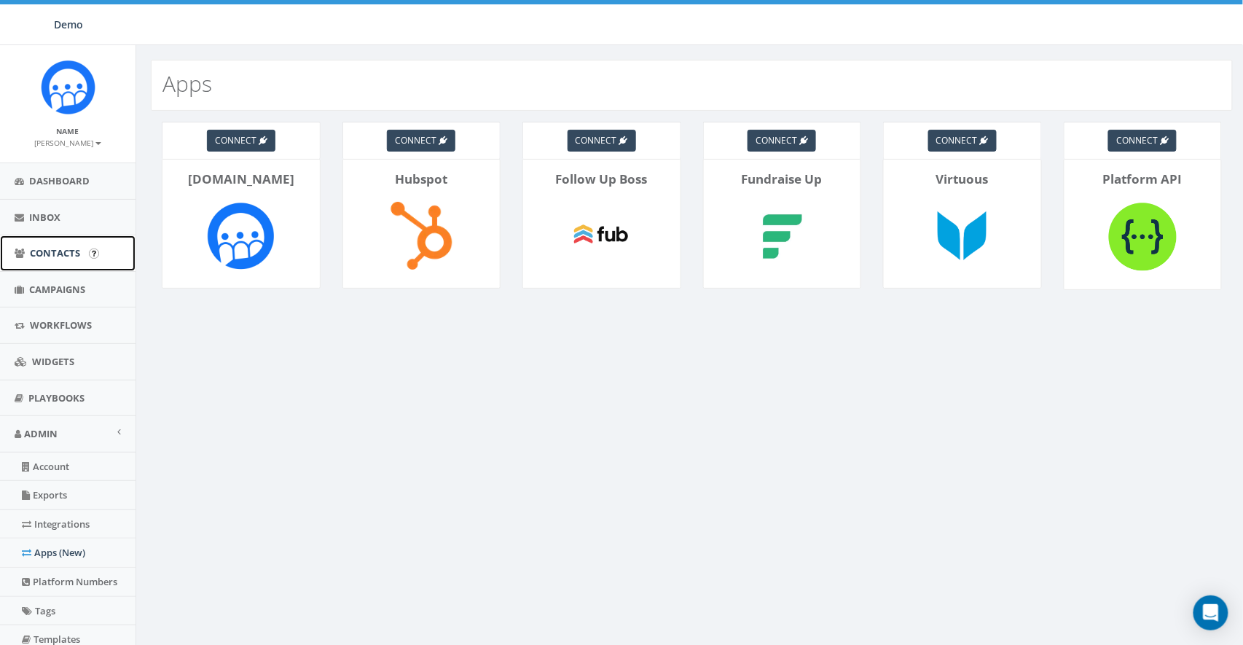
click at [53, 260] on link "Contacts" at bounding box center [68, 253] width 136 height 36
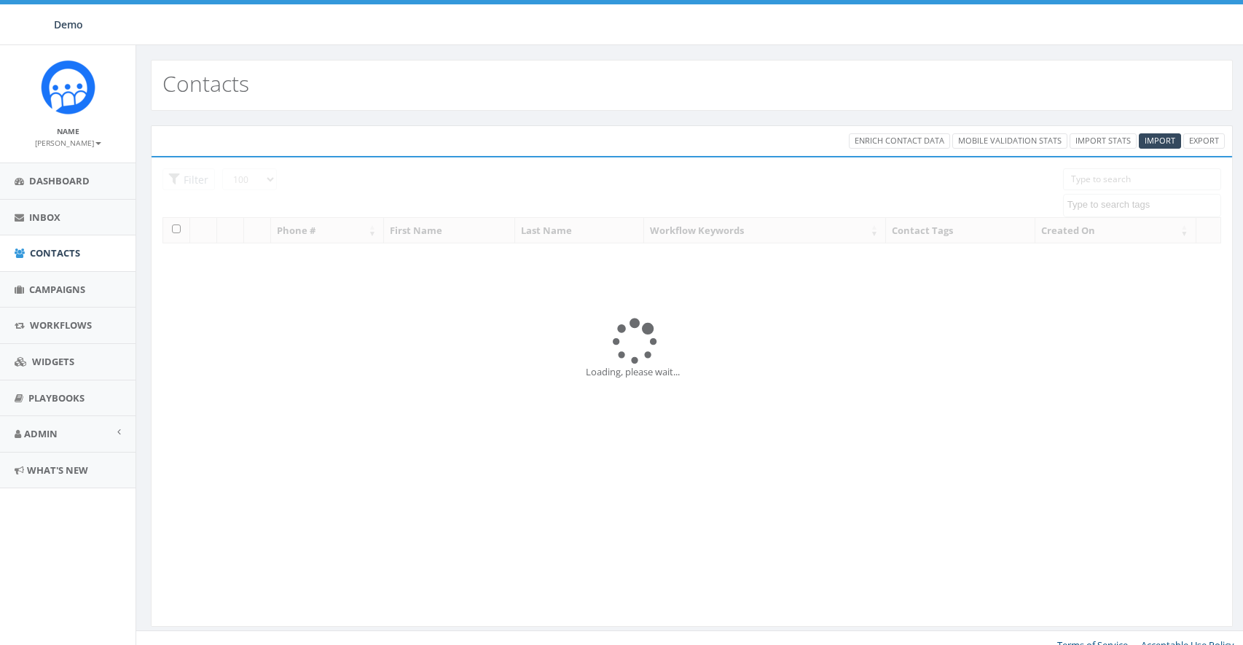
select select "100"
select select
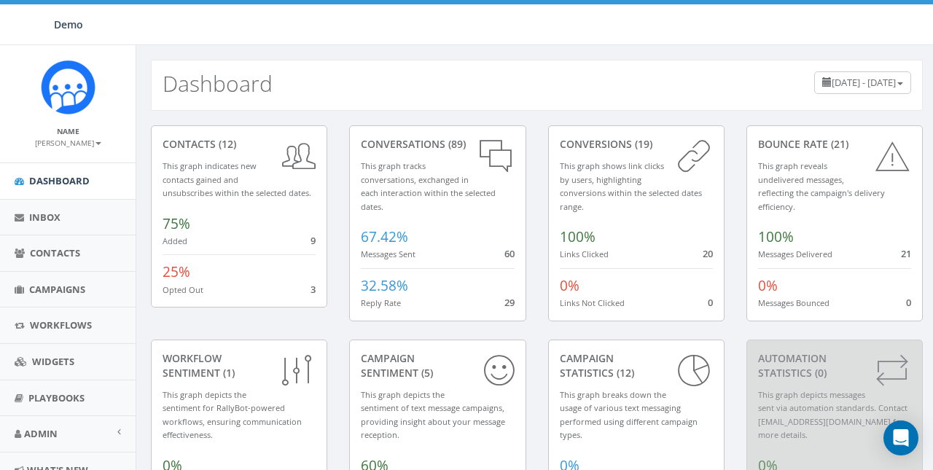
click at [76, 146] on small "James Martin" at bounding box center [68, 143] width 66 height 10
click at [67, 177] on link "Sign Out" at bounding box center [72, 183] width 115 height 18
